Goal: Check status: Check status

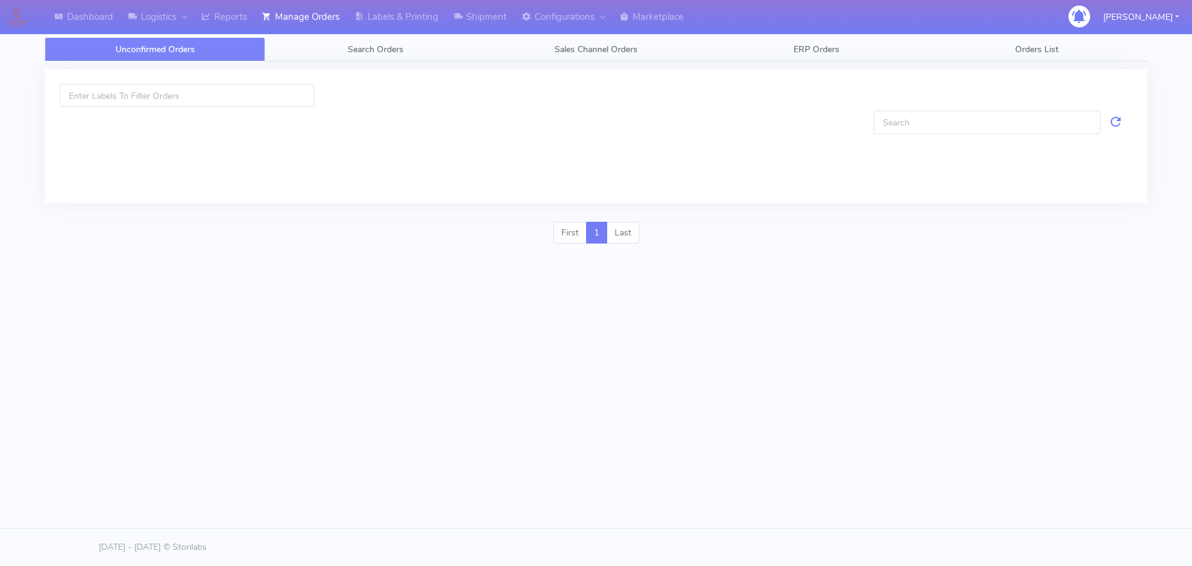
click at [324, 53] on link "Search Orders" at bounding box center [375, 49] width 220 height 24
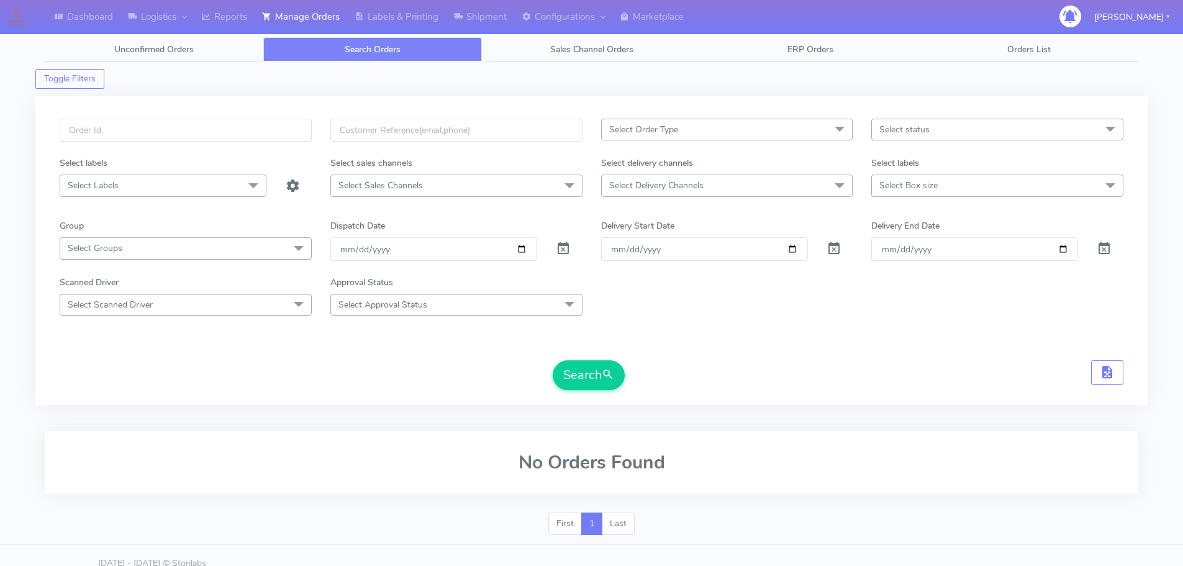
drag, startPoint x: 255, startPoint y: 152, endPoint x: 266, endPoint y: 134, distance: 20.3
click at [255, 151] on div at bounding box center [185, 138] width 271 height 38
click at [266, 132] on input "text" at bounding box center [186, 130] width 252 height 23
paste input "1621952"
type input "1621952"
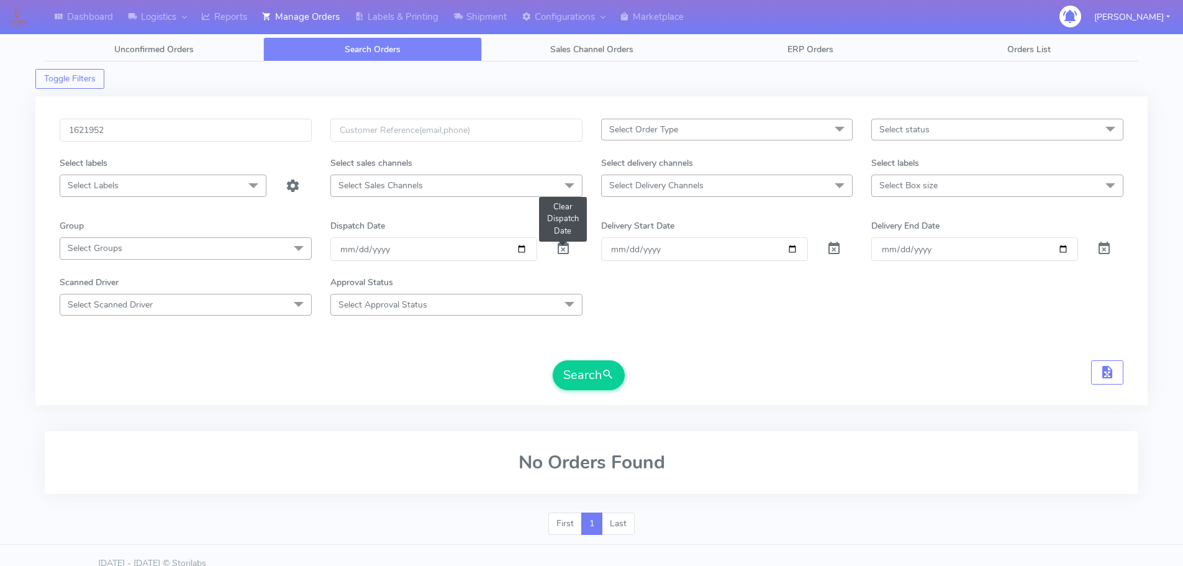
click at [560, 251] on span at bounding box center [563, 251] width 15 height 12
click at [591, 372] on button "Search" at bounding box center [589, 375] width 72 height 30
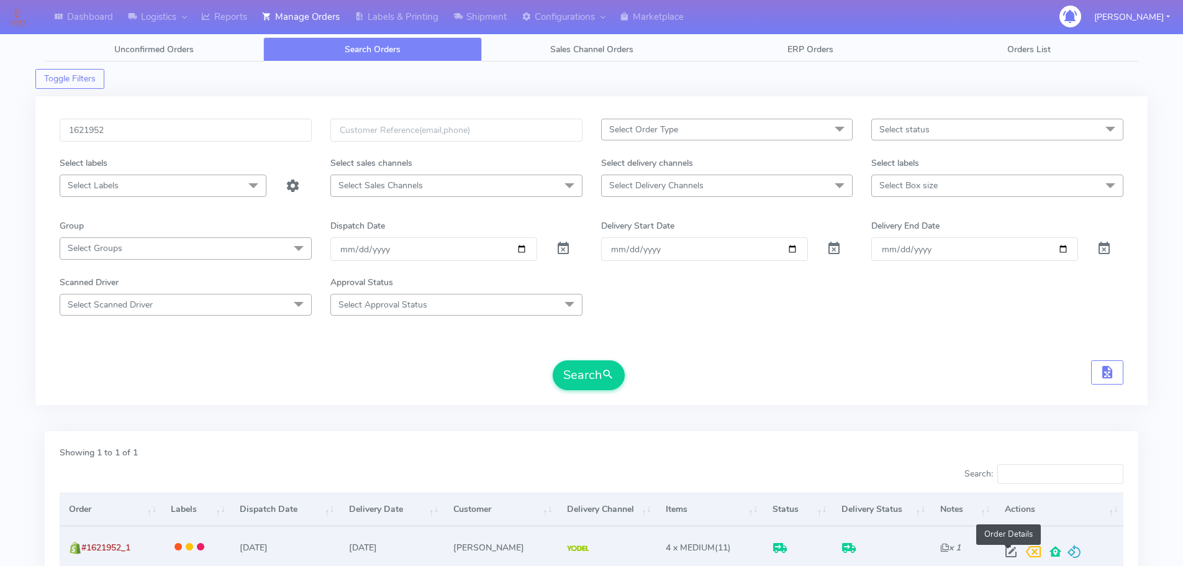
click at [1009, 549] on span at bounding box center [1011, 554] width 22 height 12
select select "5"
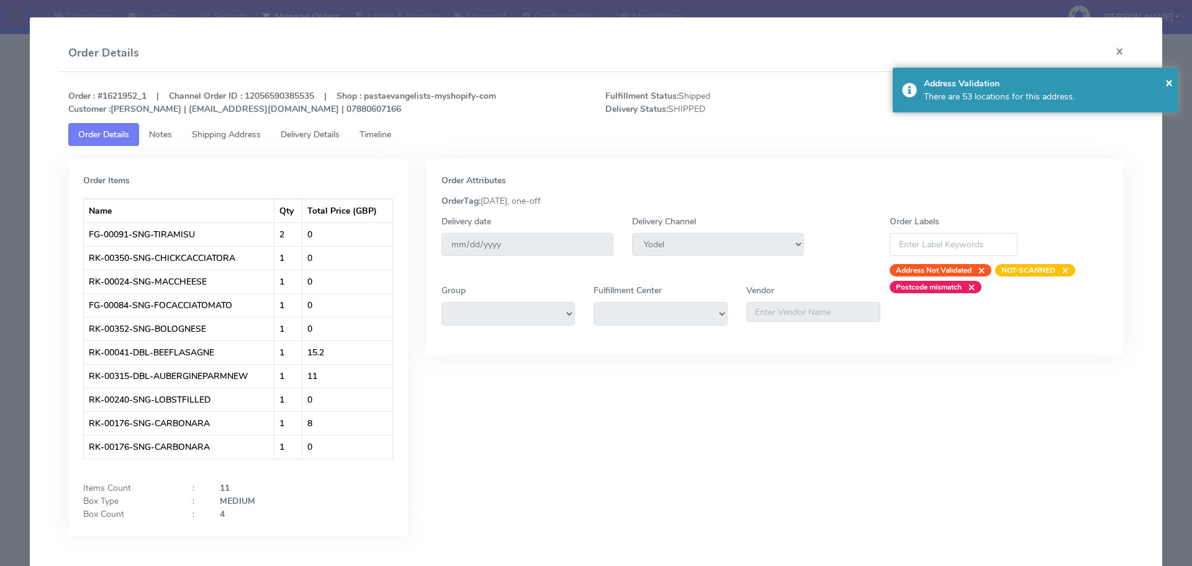
click at [288, 137] on span "Delivery Details" at bounding box center [310, 135] width 59 height 12
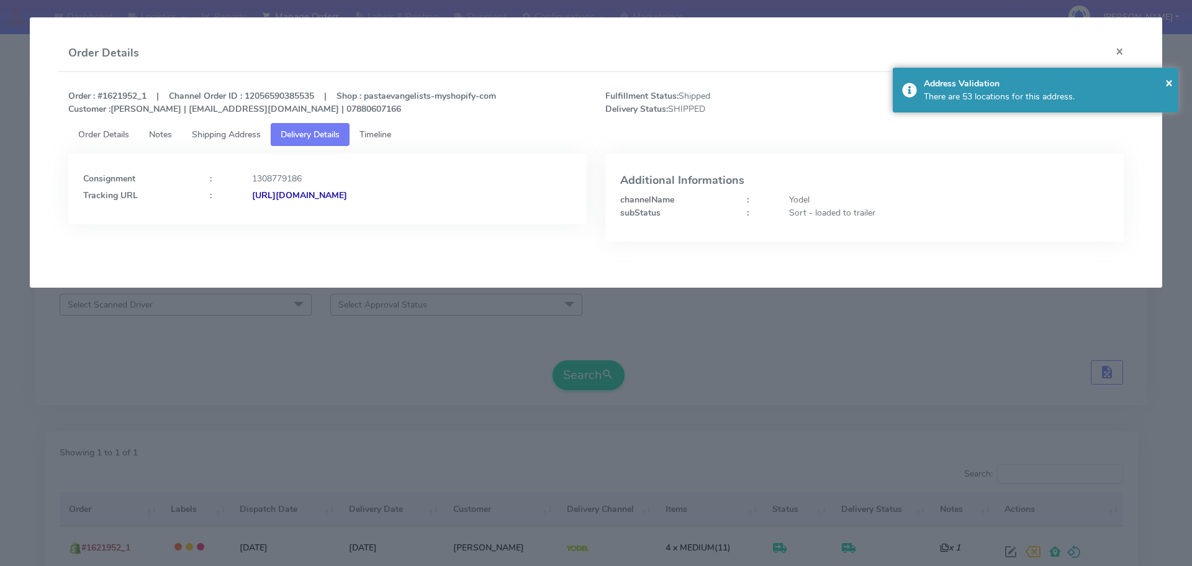
click at [256, 137] on span "Shipping Address" at bounding box center [226, 135] width 69 height 12
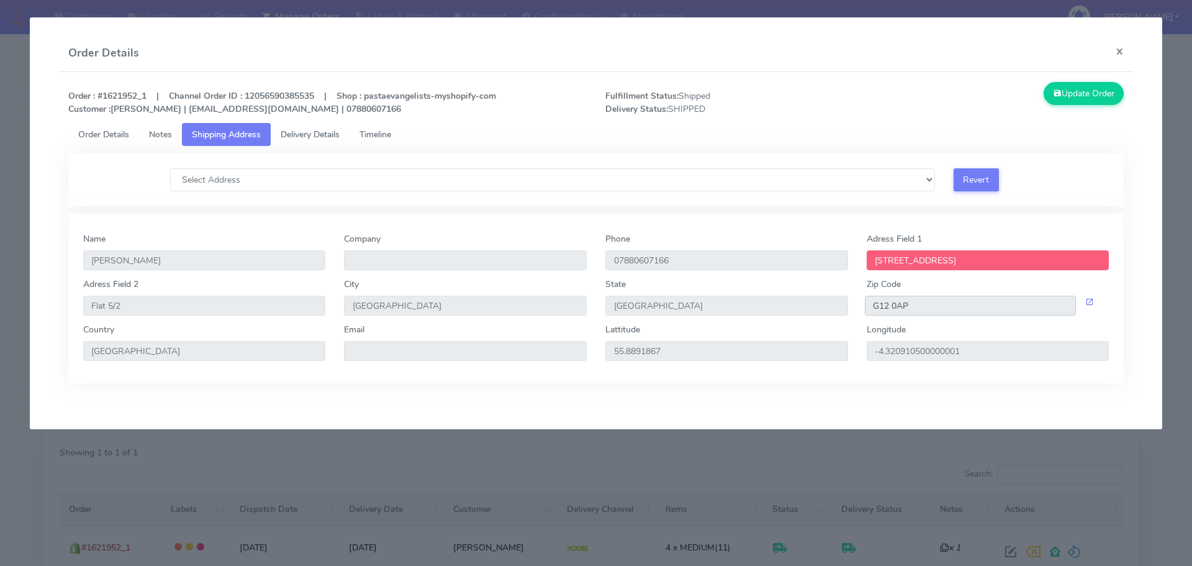
drag, startPoint x: 891, startPoint y: 307, endPoint x: 870, endPoint y: 307, distance: 21.7
click at [870, 307] on input "G12 0AP" at bounding box center [971, 306] width 212 height 20
click at [391, 127] on link "Timeline" at bounding box center [376, 134] width 52 height 23
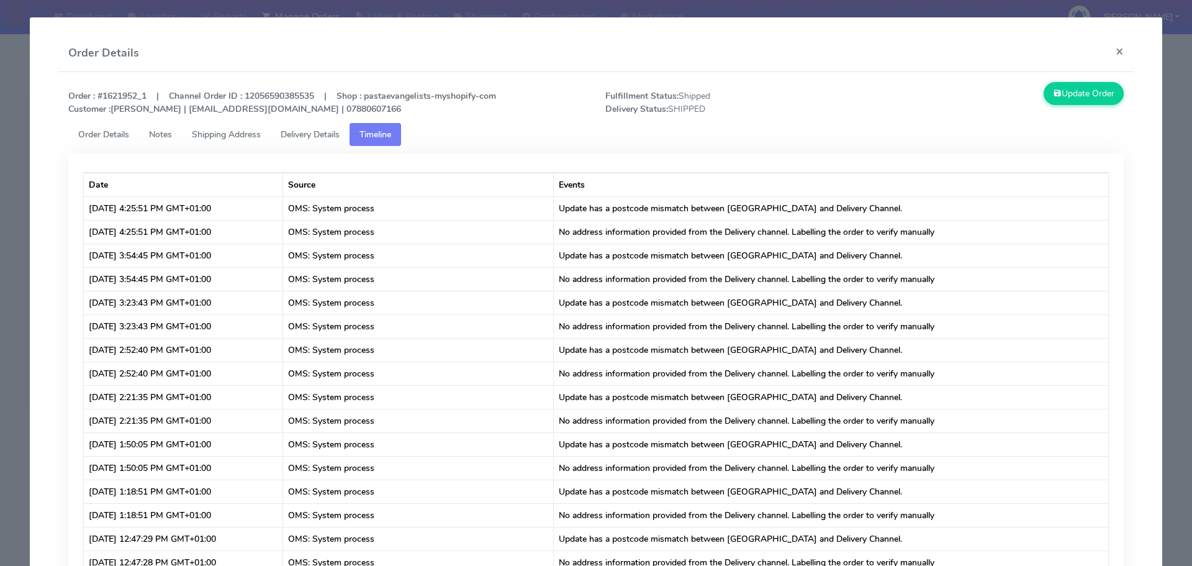
click at [311, 136] on span "Delivery Details" at bounding box center [310, 135] width 59 height 12
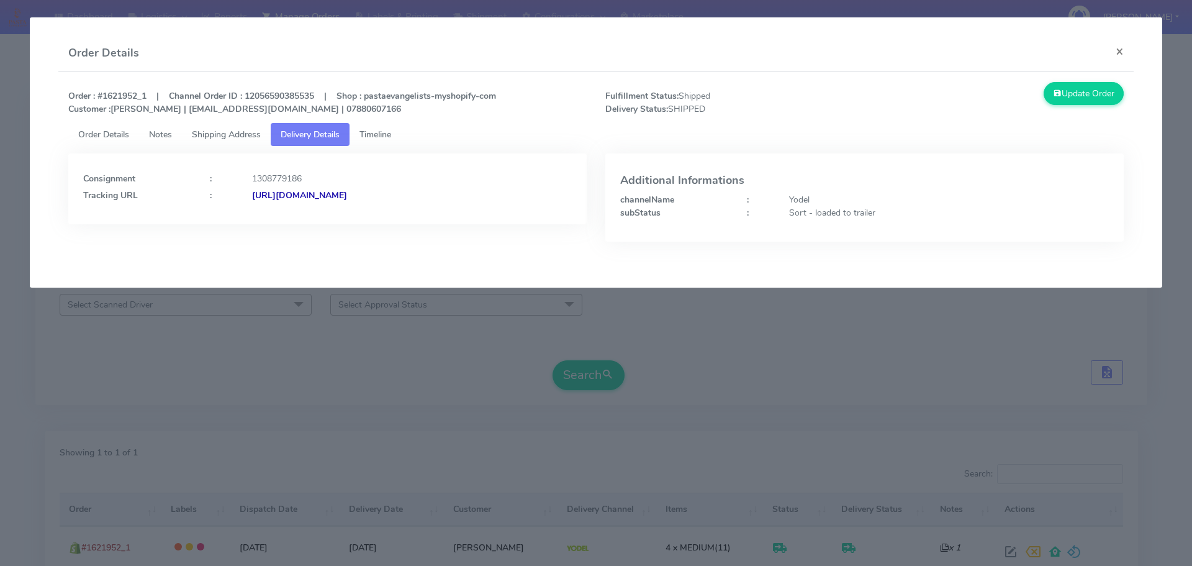
click at [338, 195] on strong "[URL][DOMAIN_NAME]" at bounding box center [299, 195] width 95 height 12
